Goal: Information Seeking & Learning: Learn about a topic

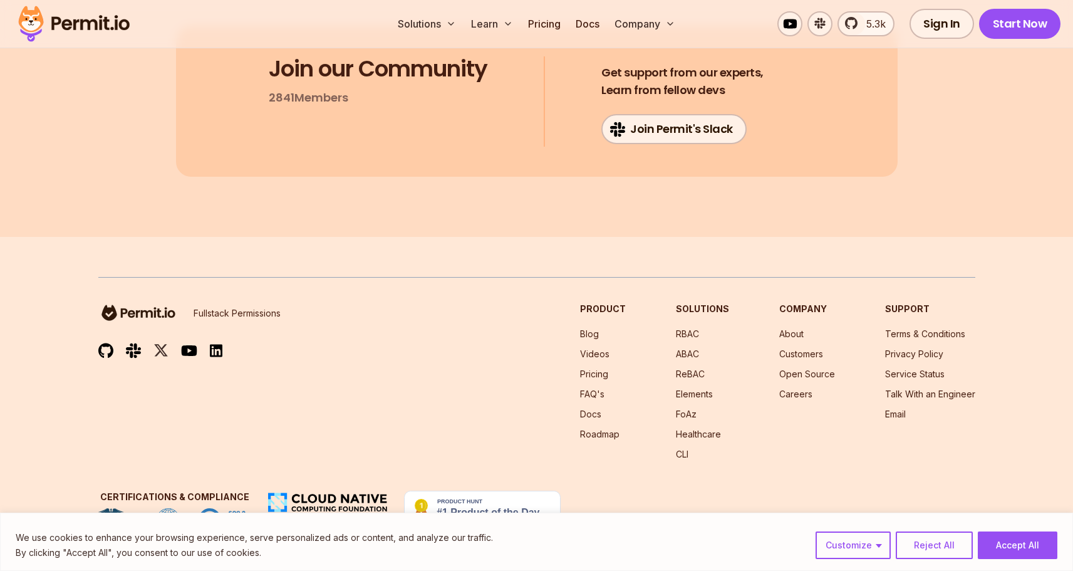
scroll to position [22483, 0]
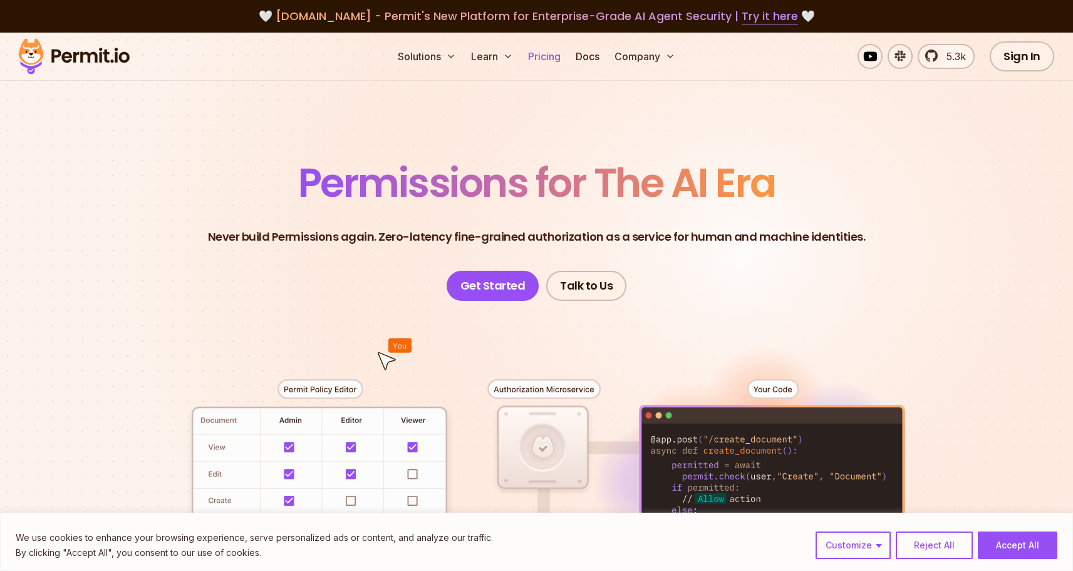
click at [550, 57] on link "Pricing" at bounding box center [544, 56] width 43 height 25
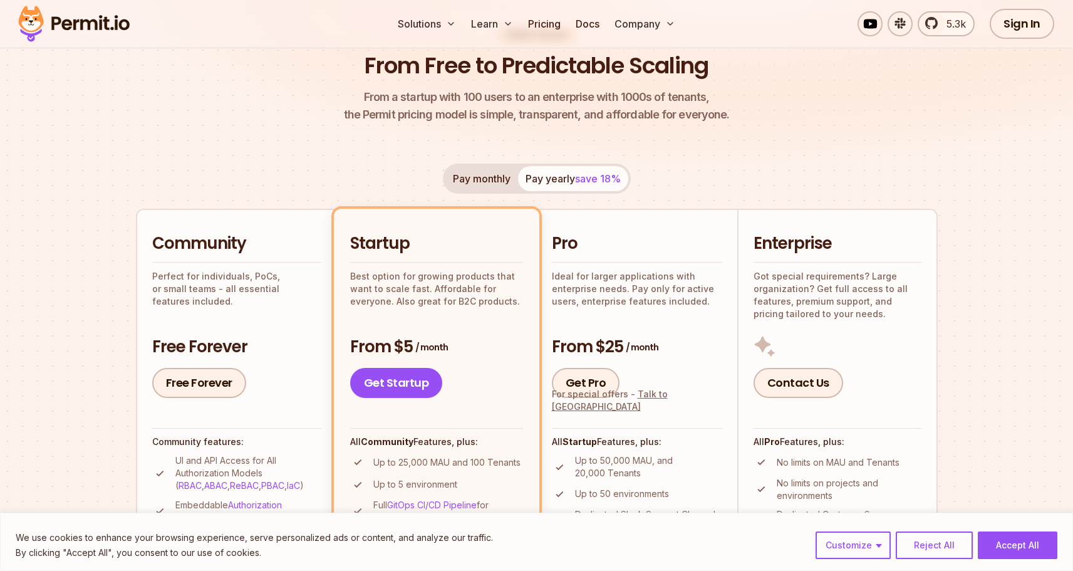
scroll to position [313, 0]
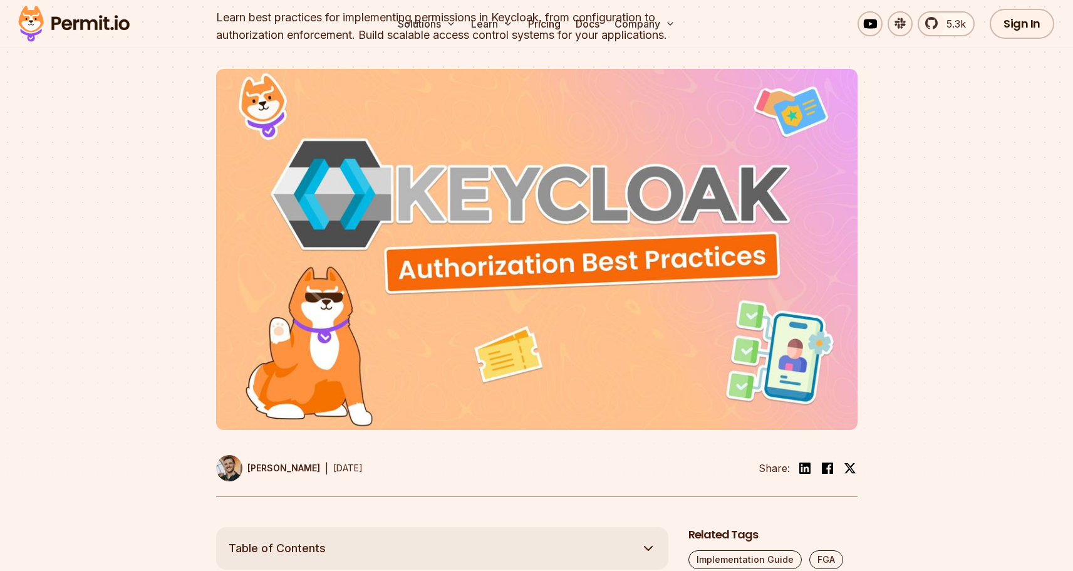
scroll to position [564, 0]
